Goal: Task Accomplishment & Management: Manage account settings

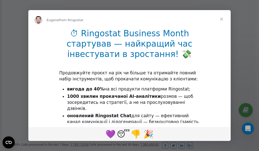
click at [222, 19] on span "Close" at bounding box center [221, 19] width 18 height 18
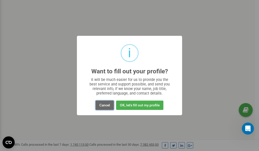
click at [104, 105] on button "Cancel" at bounding box center [105, 105] width 18 height 9
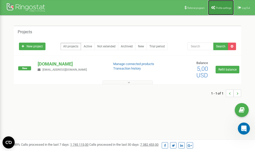
click at [216, 7] on span "Profile settings" at bounding box center [223, 8] width 15 height 3
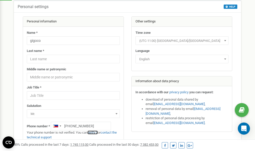
click at [95, 133] on link "verify it" at bounding box center [92, 133] width 10 height 4
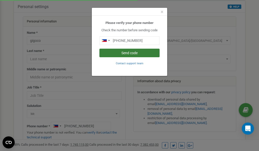
click at [125, 52] on button "Send code" at bounding box center [129, 53] width 60 height 9
